Goal: Use online tool/utility: Utilize a website feature to perform a specific function

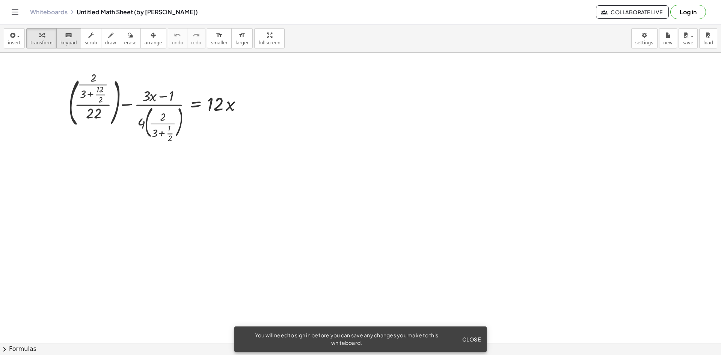
click at [60, 39] on div "keyboard" at bounding box center [68, 34] width 17 height 9
click at [88, 38] on icon "button" at bounding box center [90, 35] width 5 height 9
click at [120, 40] on button "erase" at bounding box center [130, 38] width 21 height 20
click at [145, 41] on span "arrange" at bounding box center [154, 42] width 18 height 5
click at [211, 41] on span "smaller" at bounding box center [219, 42] width 17 height 5
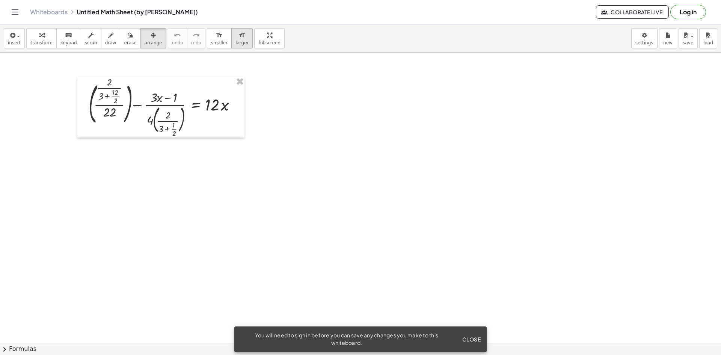
click at [236, 41] on span "larger" at bounding box center [242, 42] width 13 height 5
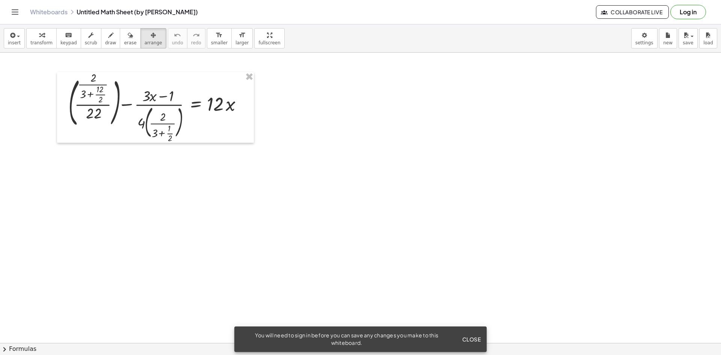
drag, startPoint x: 246, startPoint y: 40, endPoint x: 246, endPoint y: 73, distance: 32.7
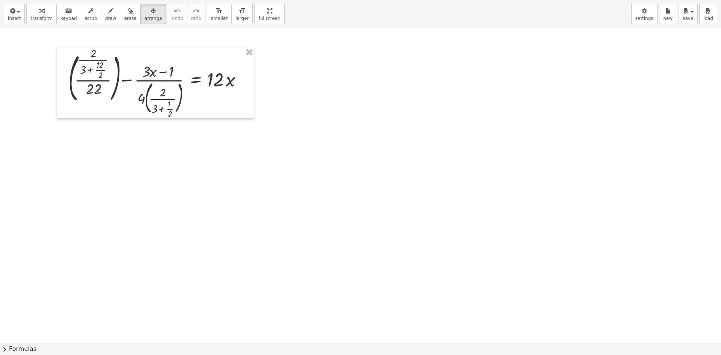
click at [246, 73] on div "insert select one: Math Expression Function Text Youtube Video Graphing Geometr…" at bounding box center [360, 177] width 721 height 355
drag, startPoint x: 246, startPoint y: 18, endPoint x: 246, endPoint y: -15, distance: 33.1
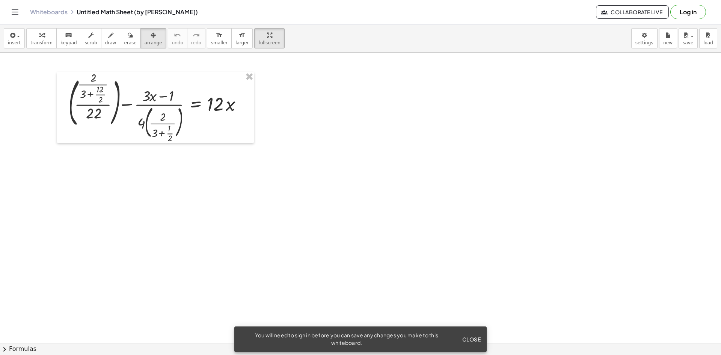
click at [246, 0] on html "Graspable Math Activities Get Started Activity Bank Assigned Work Classes White…" at bounding box center [360, 177] width 721 height 355
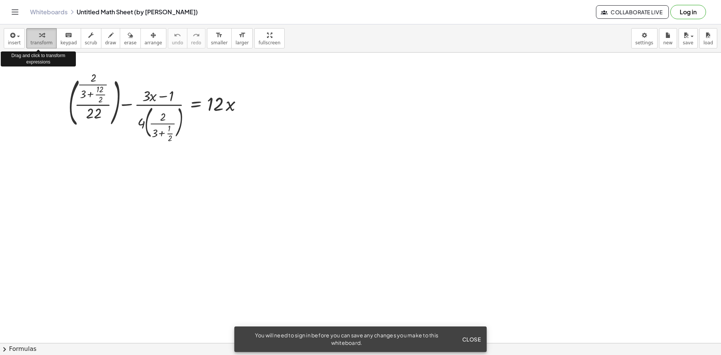
click at [32, 42] on span "transform" at bounding box center [41, 42] width 22 height 5
click at [12, 39] on icon "button" at bounding box center [12, 35] width 7 height 9
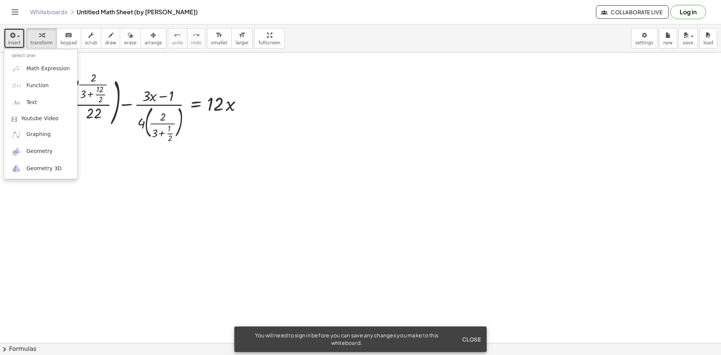
click at [353, 144] on div at bounding box center [360, 343] width 721 height 581
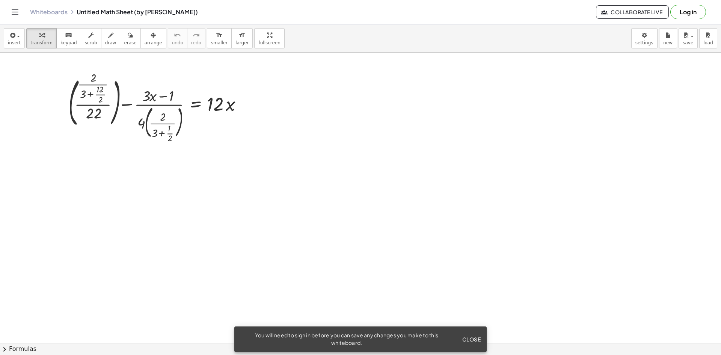
click at [472, 342] on span "Close" at bounding box center [471, 339] width 19 height 7
